Goal: Task Accomplishment & Management: Manage account settings

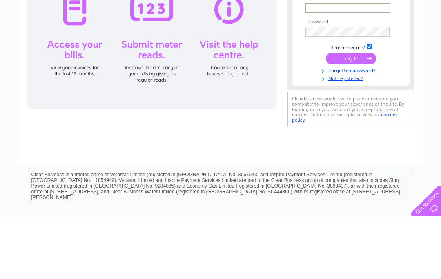
type input "brinkleyhouse@btinternet.com"
click at [350, 122] on input "submit" at bounding box center [350, 120] width 50 height 11
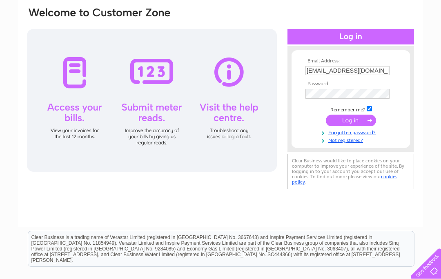
click at [365, 124] on input "submit" at bounding box center [350, 120] width 50 height 11
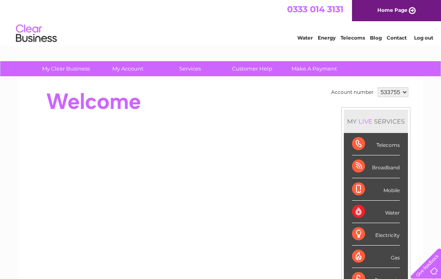
click at [389, 165] on div "Broadband" at bounding box center [376, 166] width 48 height 22
click at [389, 192] on div "Mobile" at bounding box center [376, 189] width 48 height 22
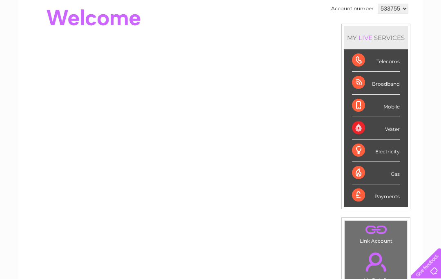
scroll to position [86, 0]
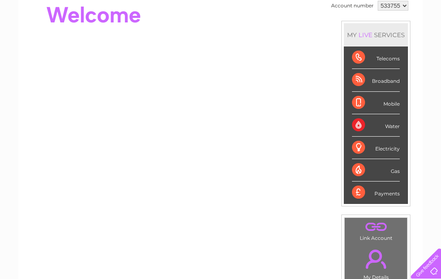
click at [387, 82] on div "Broadband" at bounding box center [376, 80] width 48 height 22
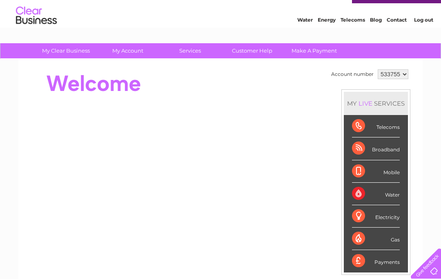
scroll to position [0, 0]
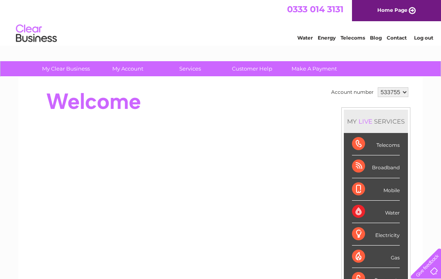
click at [392, 94] on select "533755" at bounding box center [392, 92] width 31 height 10
click at [167, 88] on div at bounding box center [174, 101] width 297 height 33
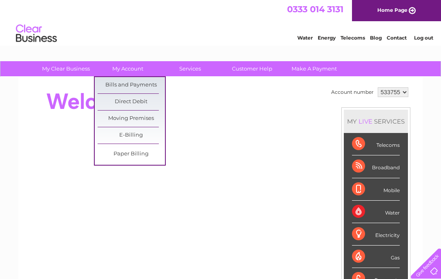
click at [150, 89] on link "Bills and Payments" at bounding box center [130, 85] width 67 height 16
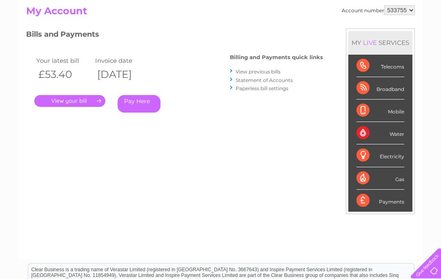
scroll to position [84, 0]
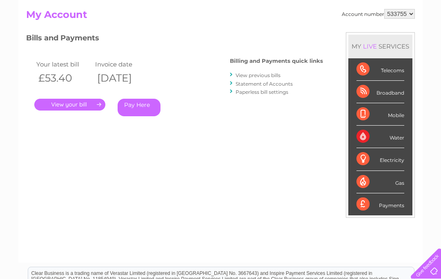
click at [52, 102] on link "." at bounding box center [69, 105] width 71 height 12
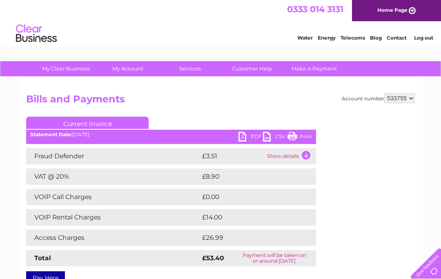
click at [424, 33] on li "Log out" at bounding box center [423, 38] width 24 height 10
click at [424, 36] on link "Log out" at bounding box center [423, 38] width 19 height 6
